Goal: Task Accomplishment & Management: Use online tool/utility

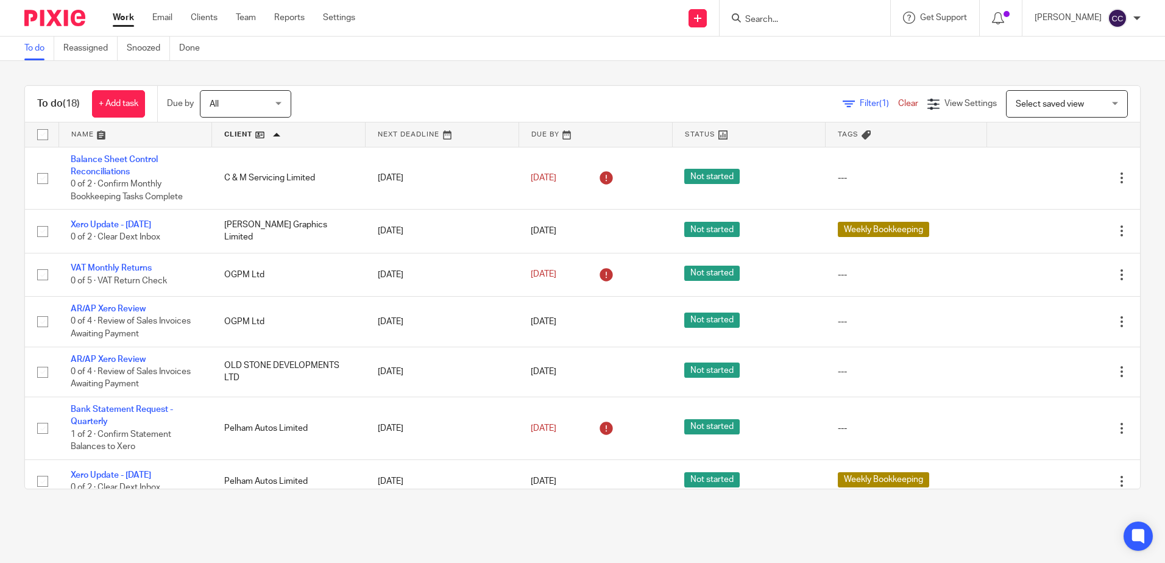
click at [238, 135] on link at bounding box center [288, 134] width 153 height 24
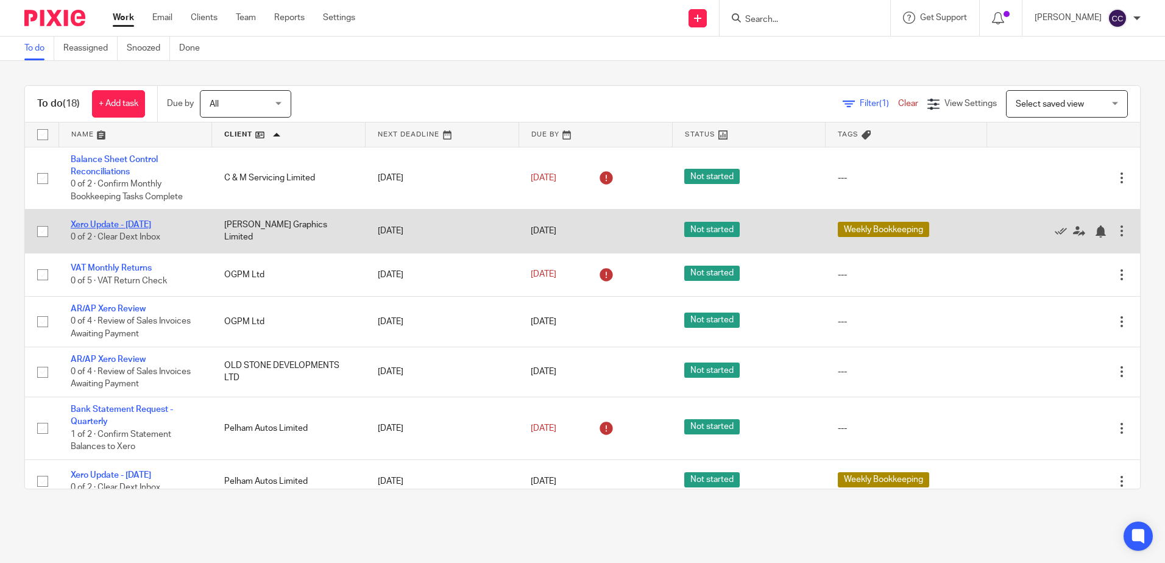
click at [106, 226] on link "Xero Update - [DATE]" at bounding box center [111, 225] width 80 height 9
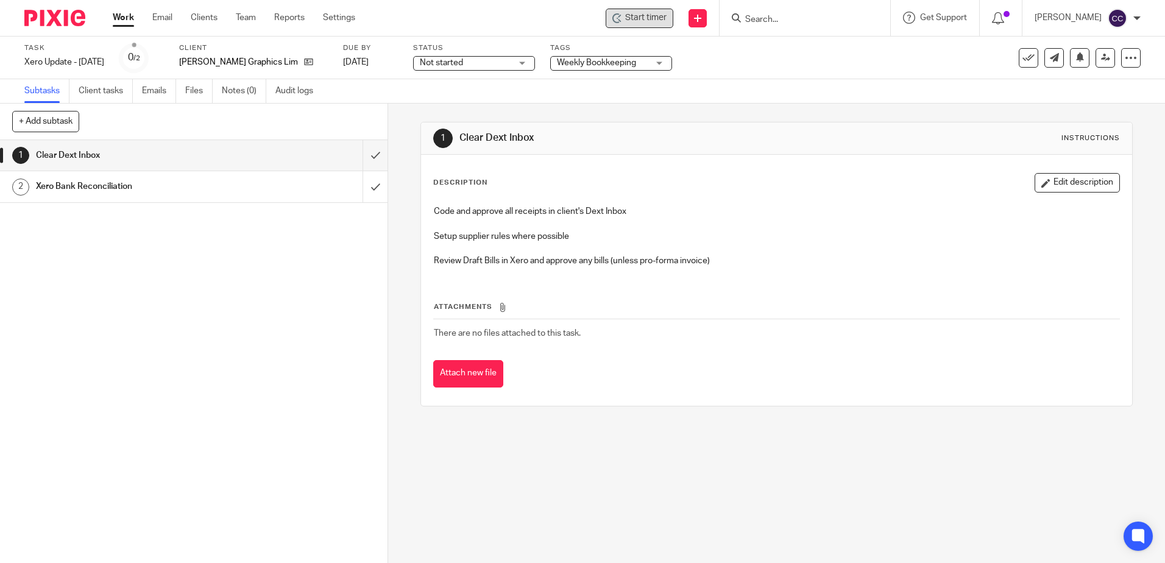
click at [645, 16] on span "Start timer" at bounding box center [645, 18] width 41 height 13
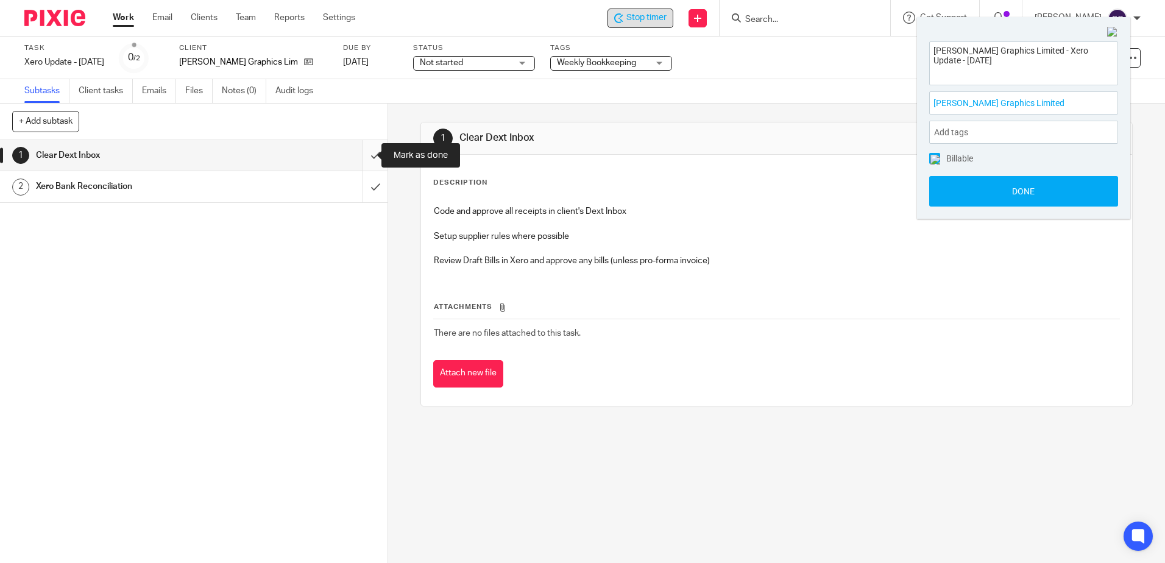
click at [366, 151] on input "submit" at bounding box center [194, 155] width 388 height 30
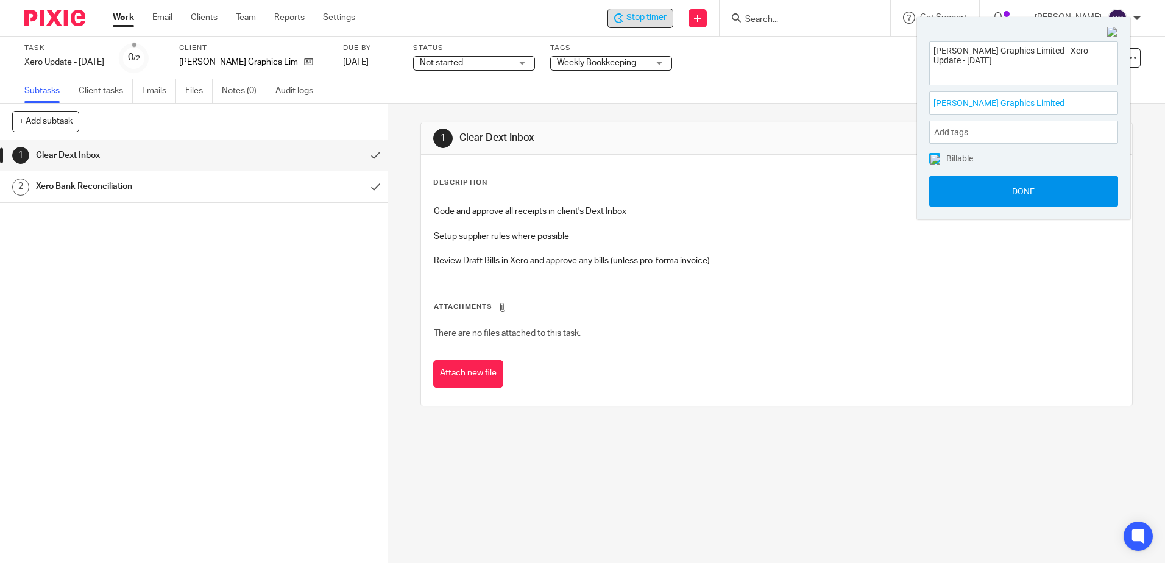
click at [981, 189] on button "Done" at bounding box center [1023, 191] width 189 height 30
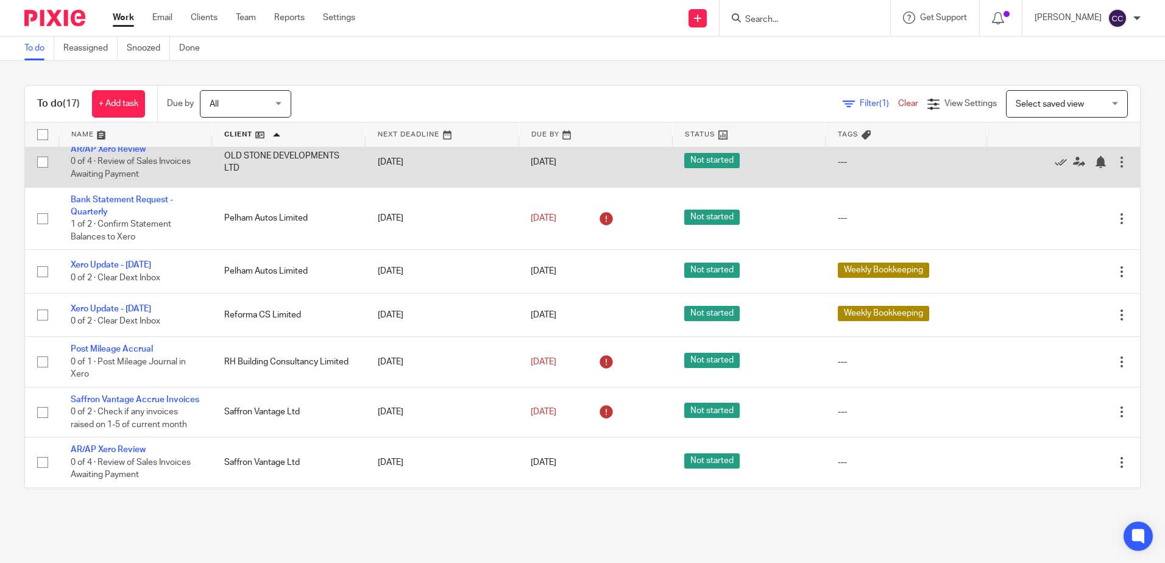
scroll to position [183, 0]
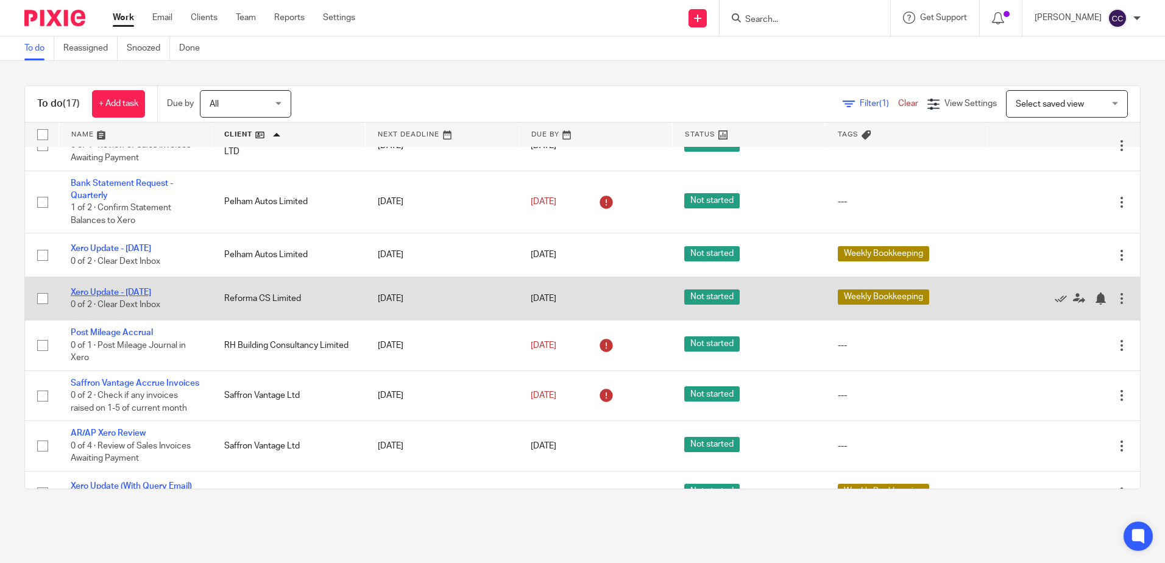
click at [135, 295] on link "Xero Update - [DATE]" at bounding box center [111, 292] width 80 height 9
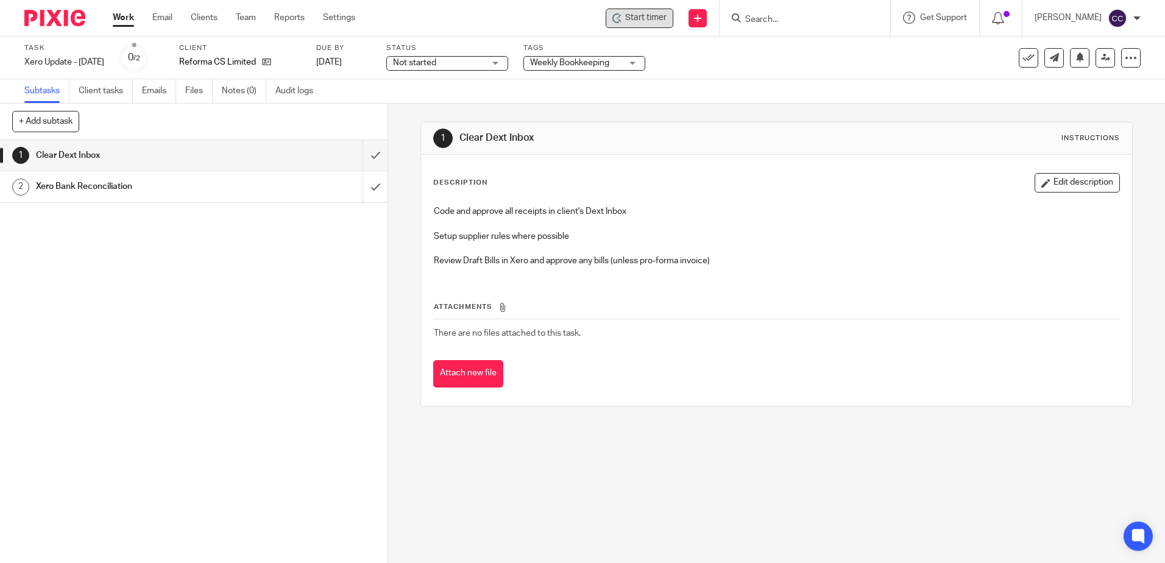
click at [641, 23] on div "Start timer" at bounding box center [640, 19] width 68 height 20
click at [656, 18] on span "Start timer" at bounding box center [645, 18] width 41 height 13
